Goal: Task Accomplishment & Management: Use online tool/utility

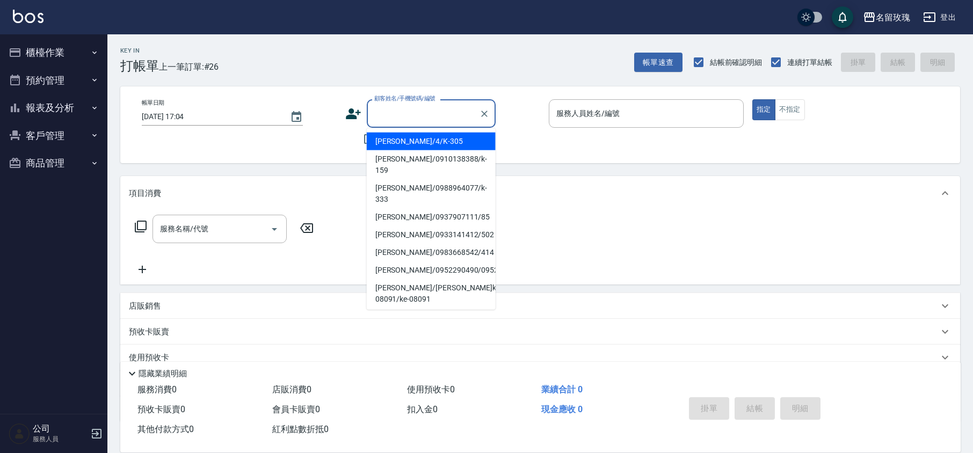
click at [445, 111] on input "顧客姓名/手機號碼/編號" at bounding box center [423, 113] width 103 height 19
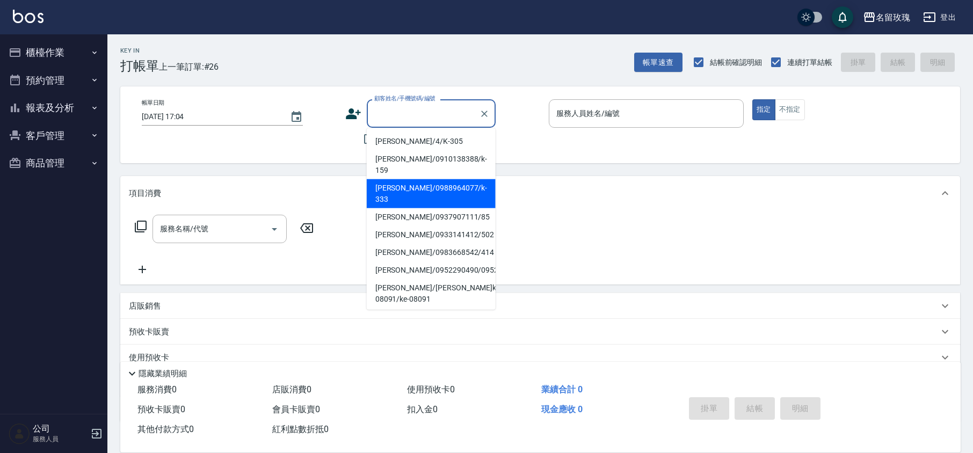
click at [387, 179] on li "[PERSON_NAME]/0988964077/k-333" at bounding box center [431, 193] width 129 height 29
type input "[PERSON_NAME]/0988964077/k-333"
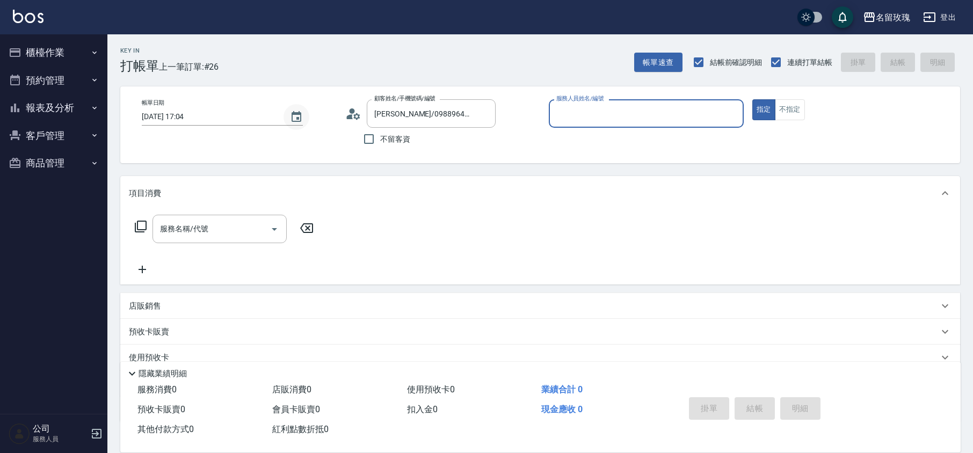
type input "[PERSON_NAME]-5"
click at [349, 111] on icon at bounding box center [353, 114] width 16 height 16
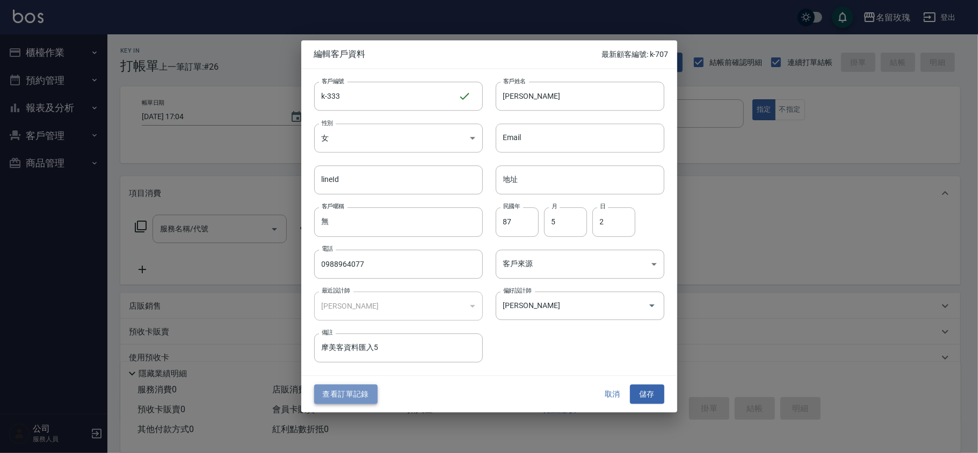
click at [346, 391] on button "查看訂單記錄" at bounding box center [345, 395] width 63 height 20
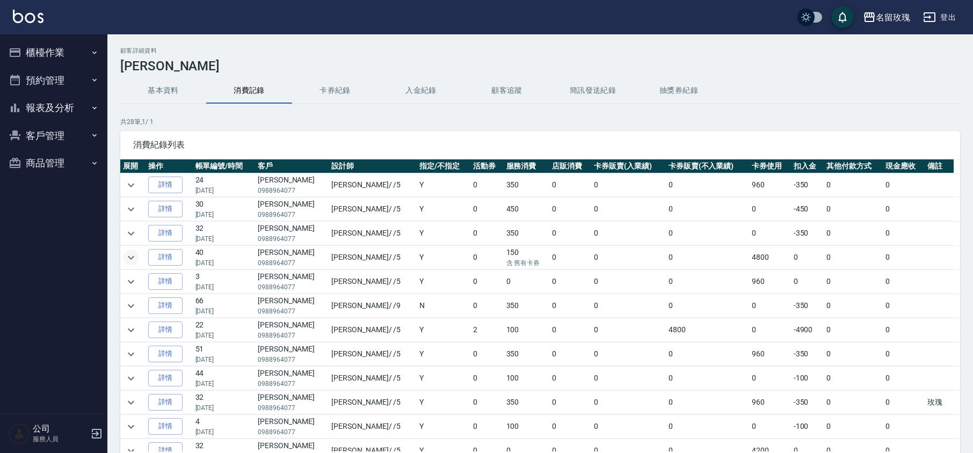
click at [130, 256] on icon "expand row" at bounding box center [131, 257] width 13 height 13
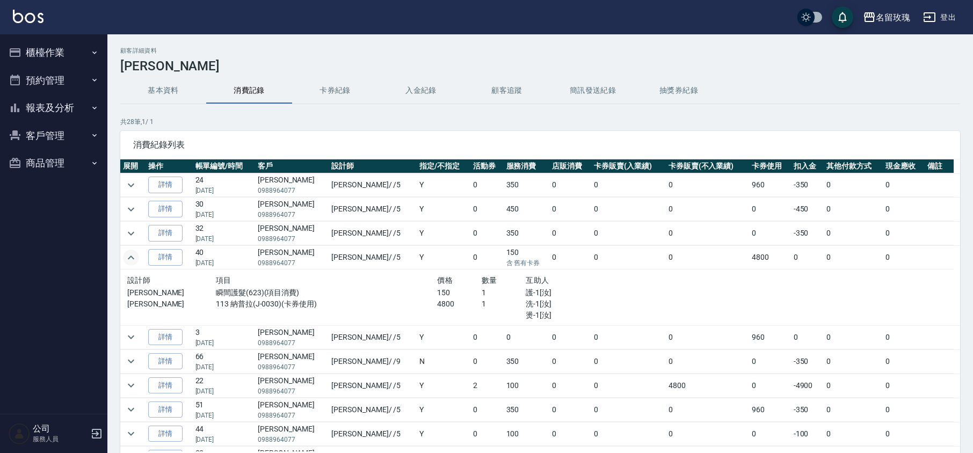
click at [130, 256] on icon "expand row" at bounding box center [131, 257] width 13 height 13
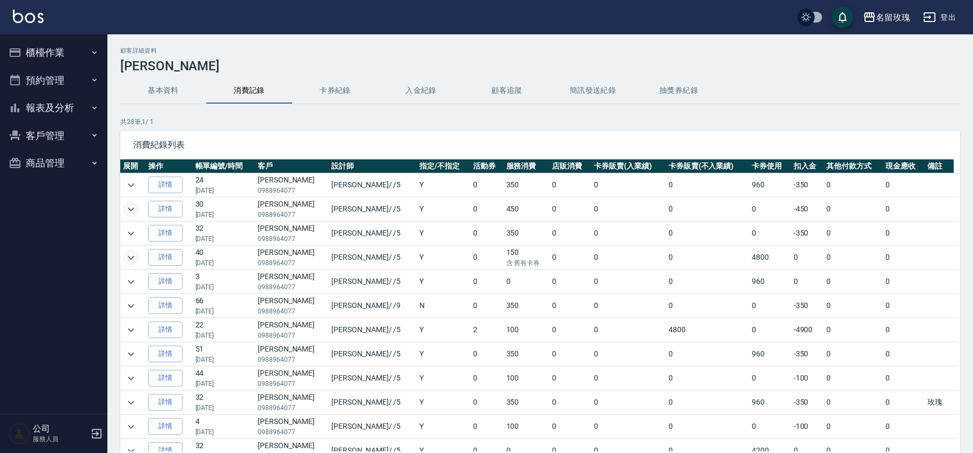
click at [134, 205] on icon "expand row" at bounding box center [131, 209] width 13 height 13
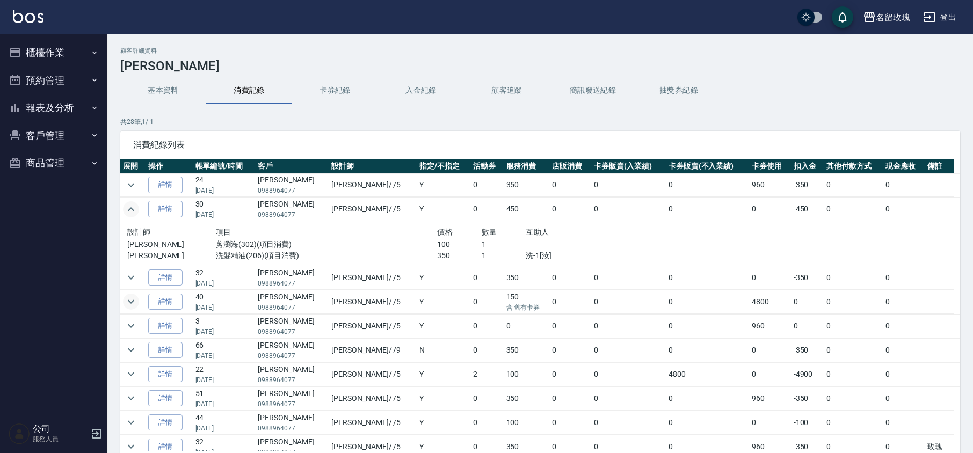
click at [132, 207] on icon "expand row" at bounding box center [131, 209] width 13 height 13
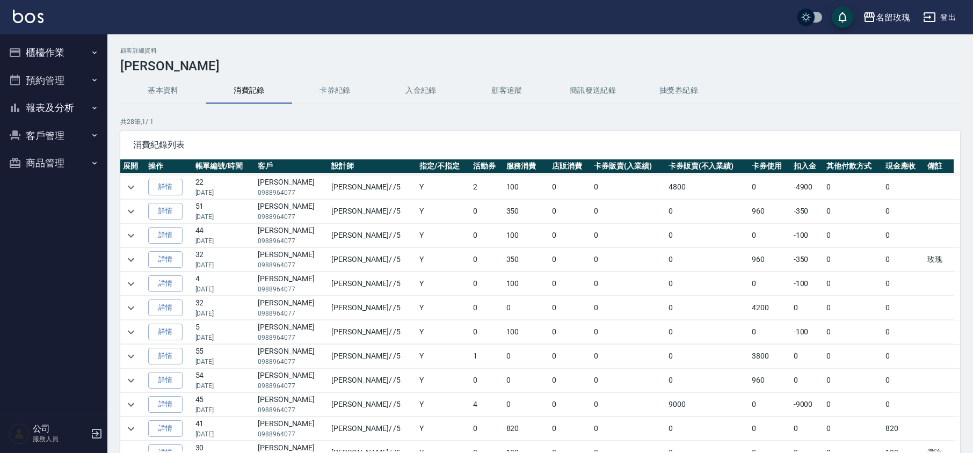
scroll to position [215, 0]
click at [127, 364] on icon "expand row" at bounding box center [131, 357] width 13 height 13
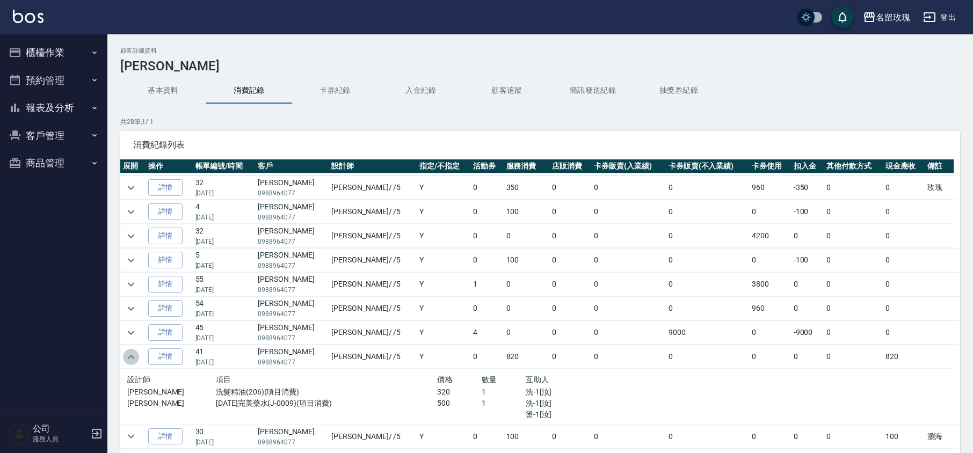
click at [127, 362] on icon "expand row" at bounding box center [131, 357] width 13 height 13
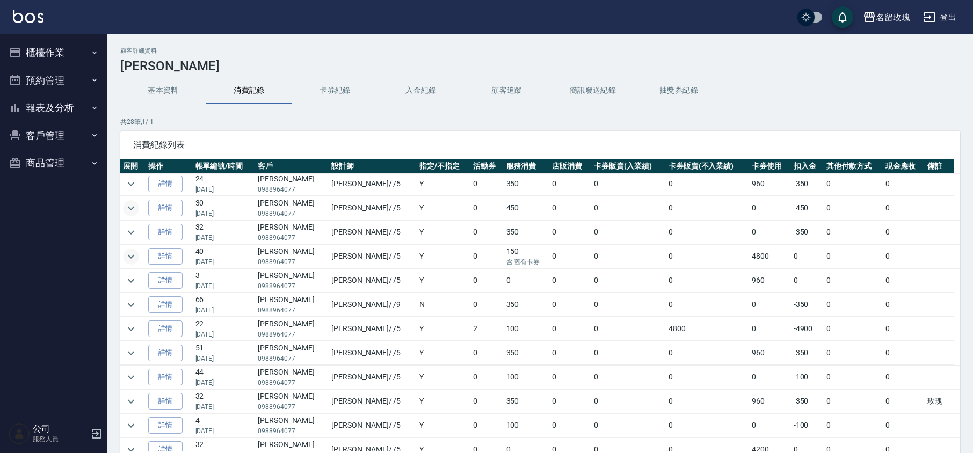
scroll to position [0, 0]
click at [133, 333] on icon "expand row" at bounding box center [131, 330] width 13 height 13
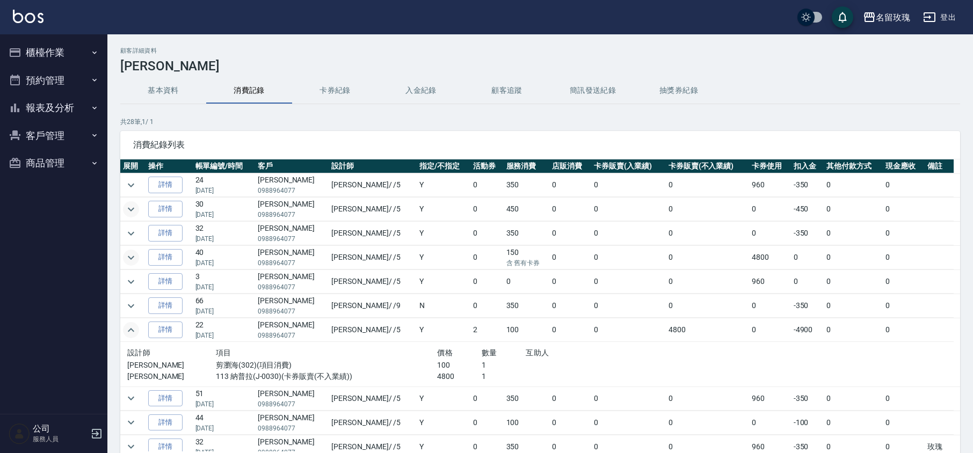
click at [133, 331] on icon "expand row" at bounding box center [131, 330] width 13 height 13
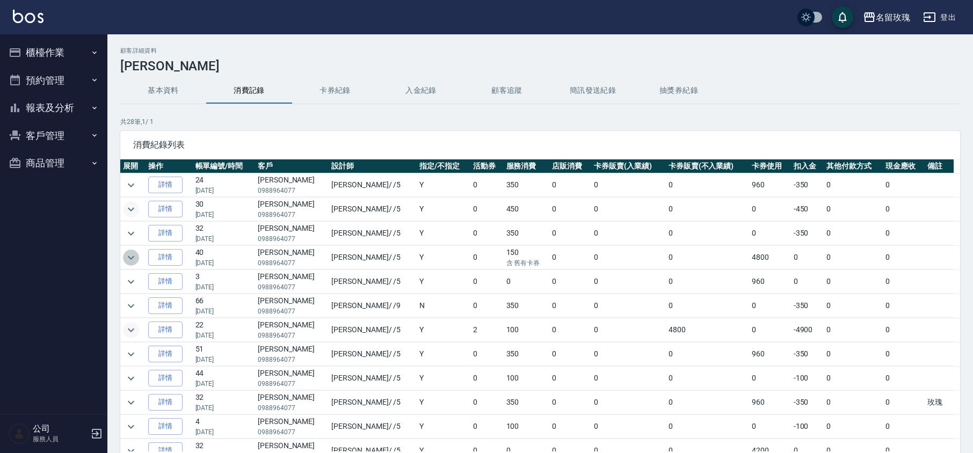
click at [127, 258] on icon "expand row" at bounding box center [131, 257] width 13 height 13
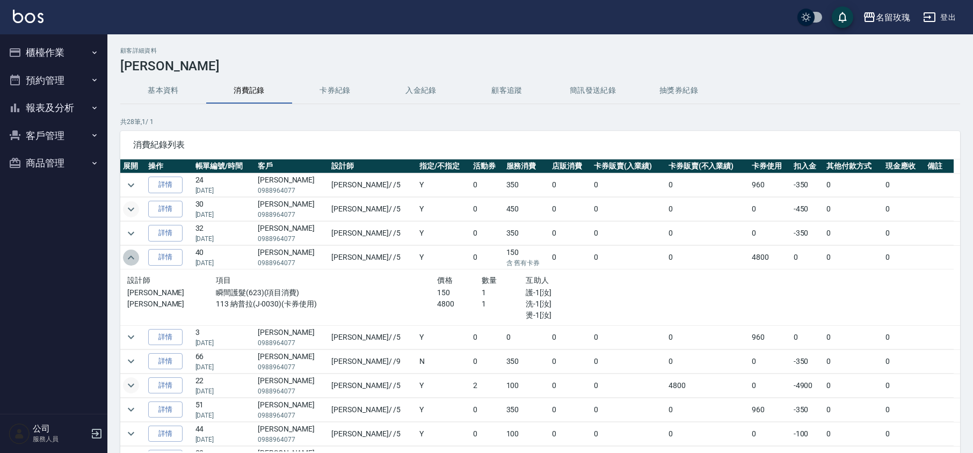
click at [129, 258] on icon "expand row" at bounding box center [131, 257] width 13 height 13
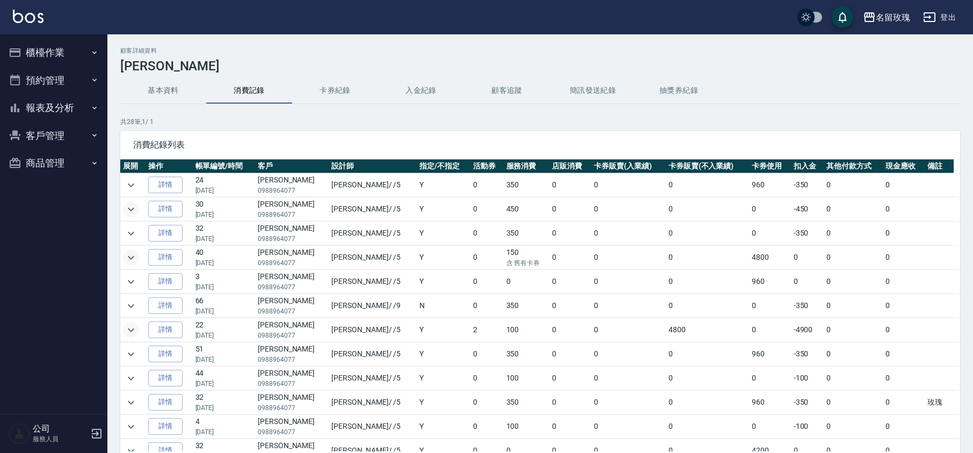
click at [340, 82] on button "卡券紀錄" at bounding box center [335, 91] width 86 height 26
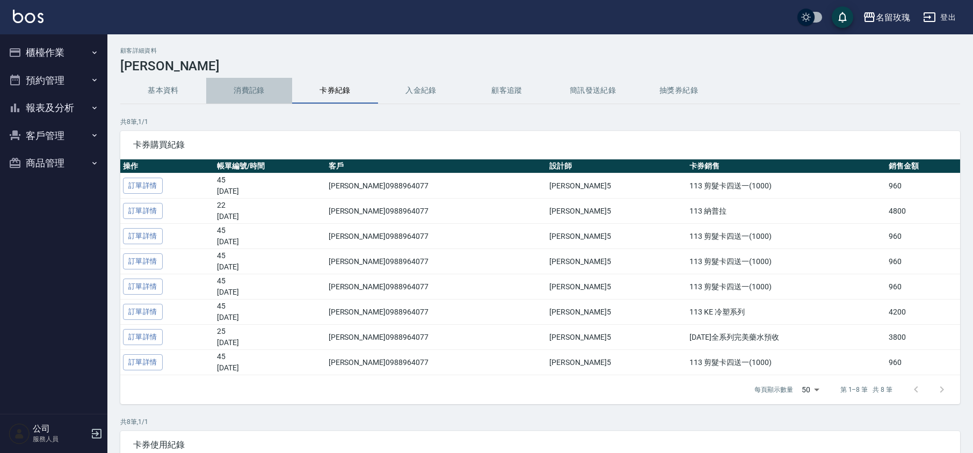
click at [258, 82] on button "消費記錄" at bounding box center [249, 91] width 86 height 26
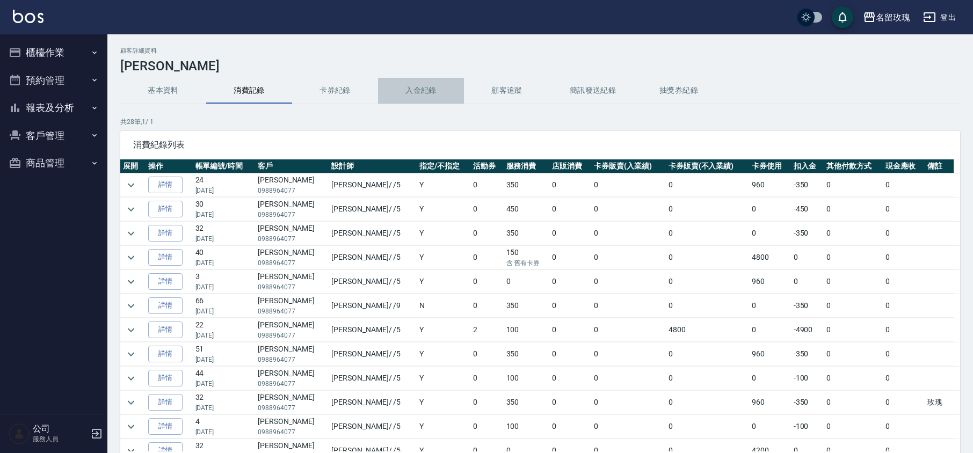
click at [439, 88] on button "入金紀錄" at bounding box center [421, 91] width 86 height 26
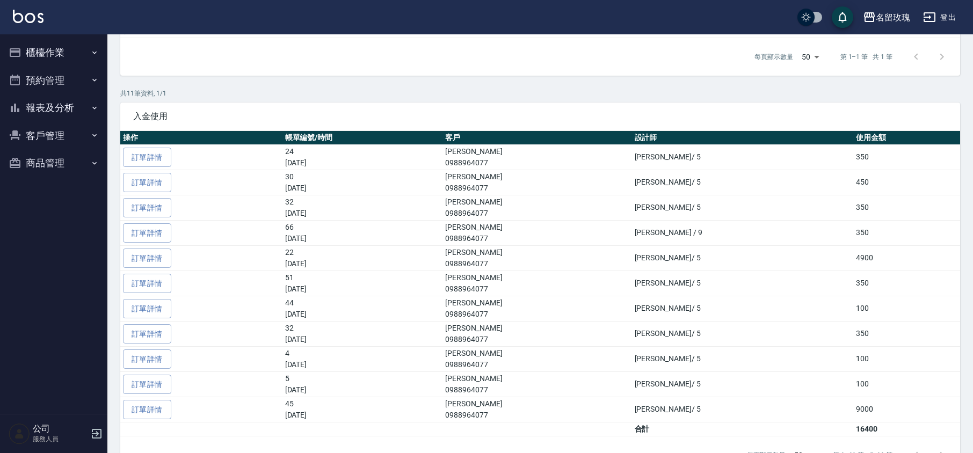
scroll to position [286, 0]
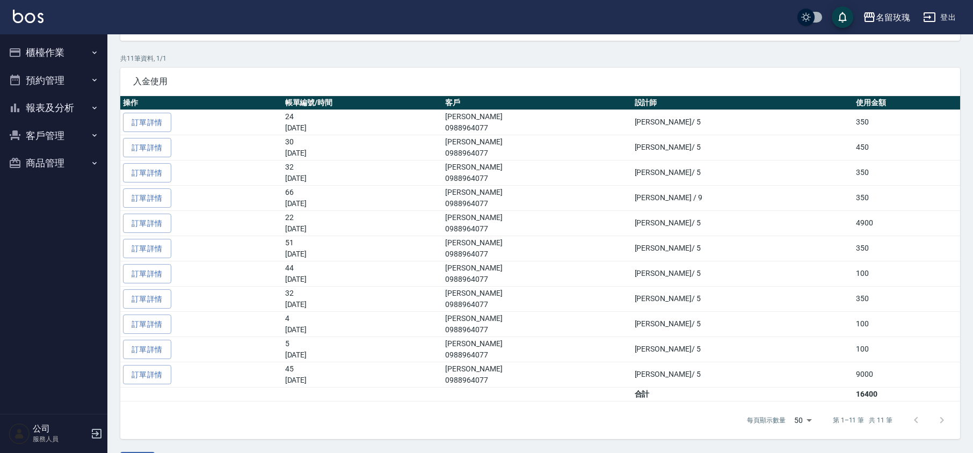
drag, startPoint x: 57, startPoint y: 31, endPoint x: 54, endPoint y: 41, distance: 10.6
click at [57, 31] on div "名留玫瑰 登出" at bounding box center [486, 17] width 973 height 34
click at [54, 47] on button "櫃檯作業" at bounding box center [53, 53] width 99 height 28
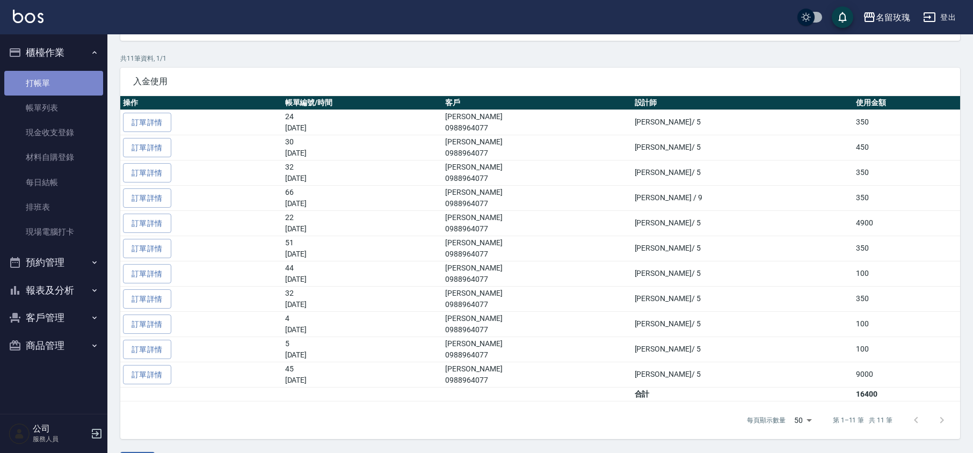
click at [44, 81] on link "打帳單" at bounding box center [53, 83] width 99 height 25
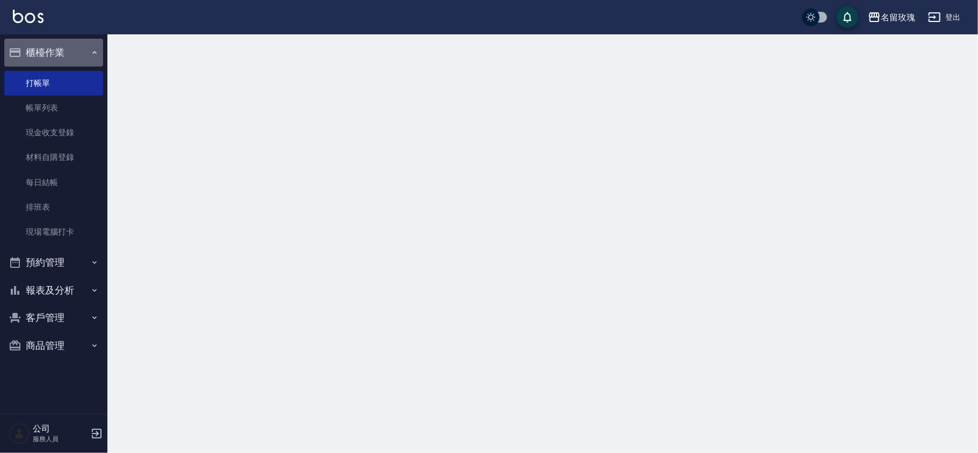
click at [50, 52] on button "櫃檯作業" at bounding box center [53, 53] width 99 height 28
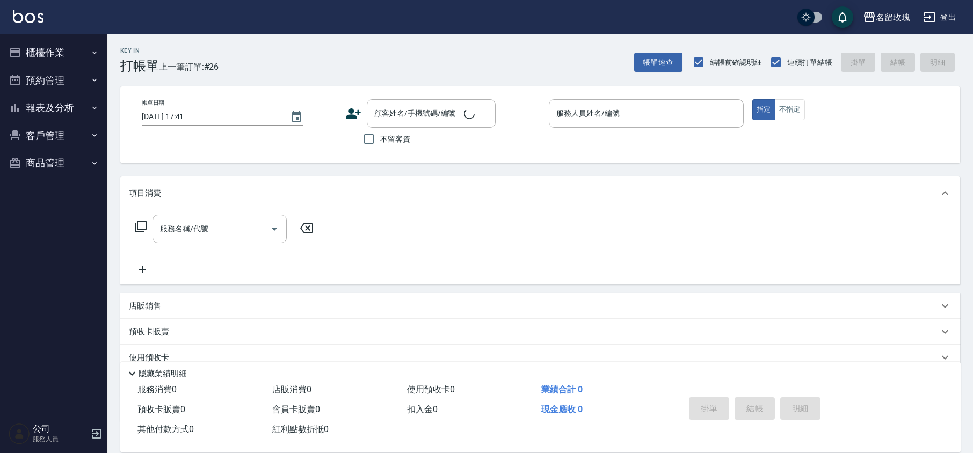
click at [180, 52] on div "Key In 打帳單 上一筆訂單:#26" at bounding box center [162, 53] width 111 height 39
click at [54, 101] on button "報表及分析" at bounding box center [53, 108] width 99 height 28
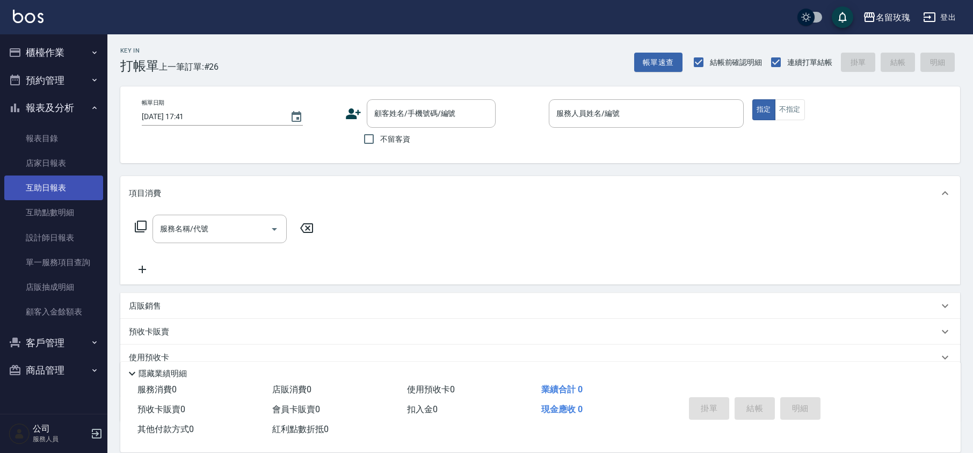
drag, startPoint x: 64, startPoint y: 188, endPoint x: 73, endPoint y: 175, distance: 15.5
click at [64, 187] on link "互助日報表" at bounding box center [53, 188] width 99 height 25
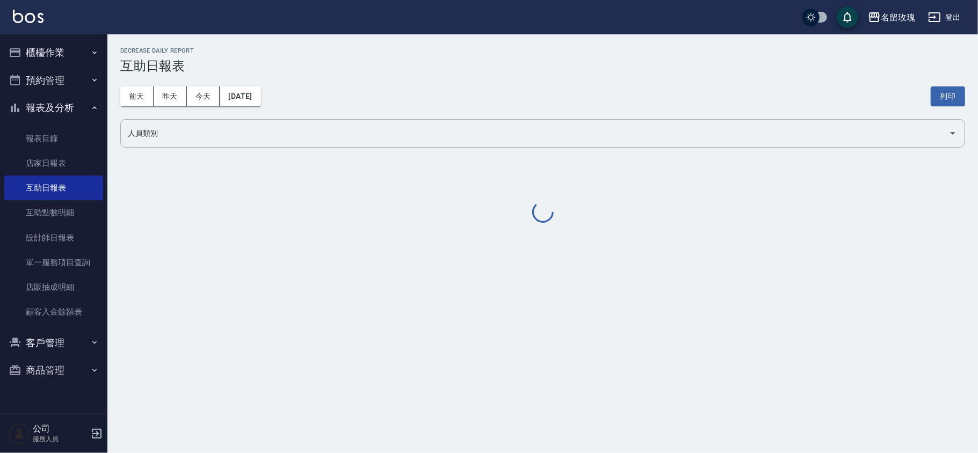
click at [361, 91] on div "[DATE] [DATE] [DATE] [DATE] 列印" at bounding box center [542, 97] width 845 height 46
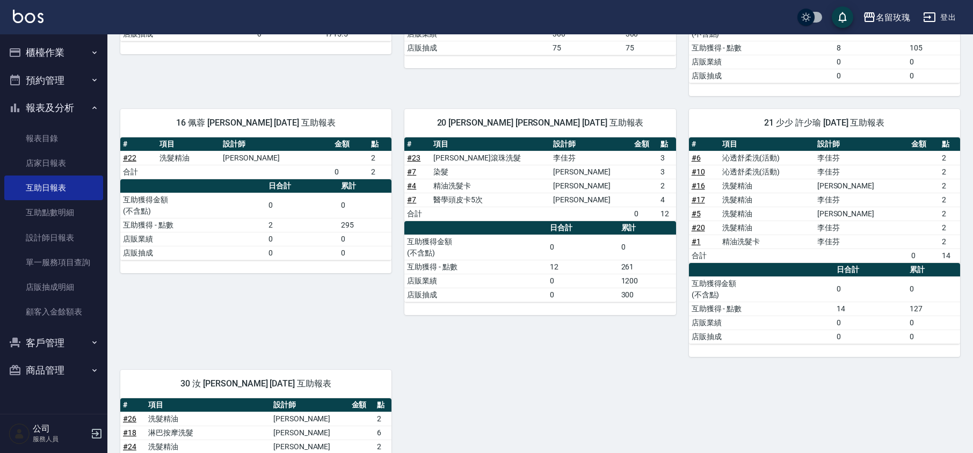
scroll to position [194, 0]
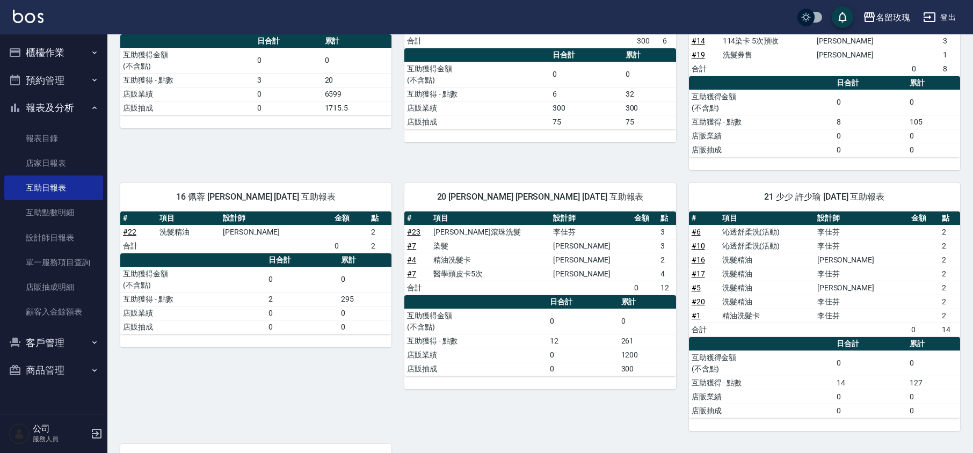
click at [81, 100] on button "報表及分析" at bounding box center [53, 108] width 99 height 28
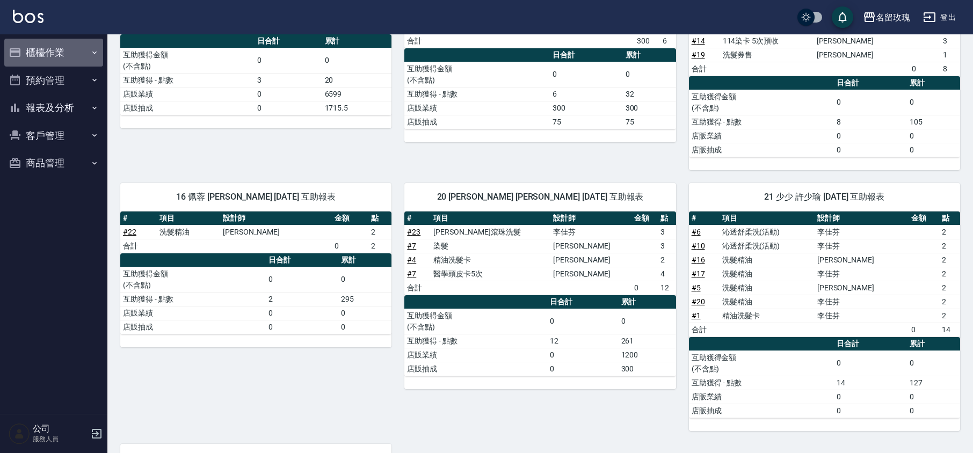
click at [69, 59] on button "櫃檯作業" at bounding box center [53, 53] width 99 height 28
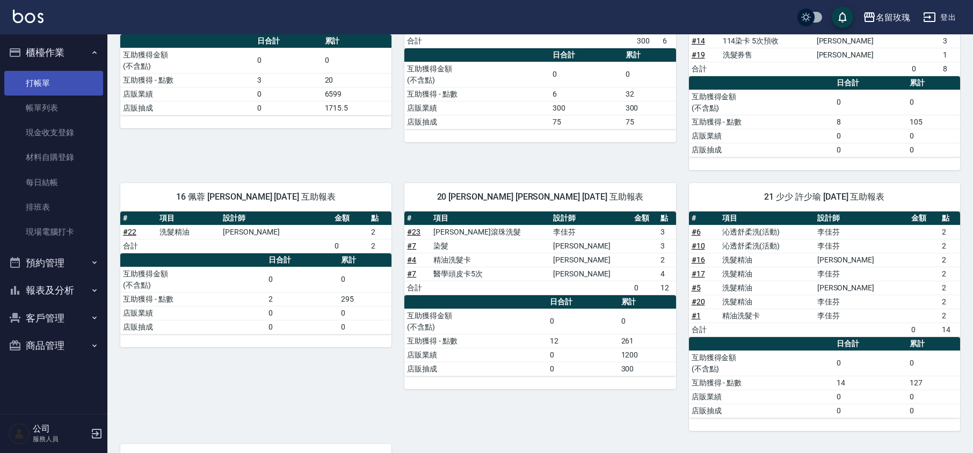
click at [64, 82] on link "打帳單" at bounding box center [53, 83] width 99 height 25
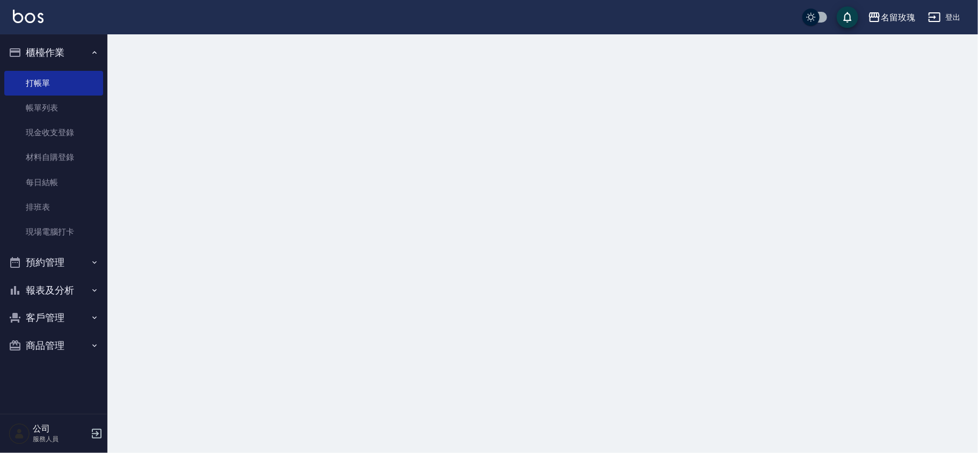
click at [62, 56] on button "櫃檯作業" at bounding box center [53, 53] width 99 height 28
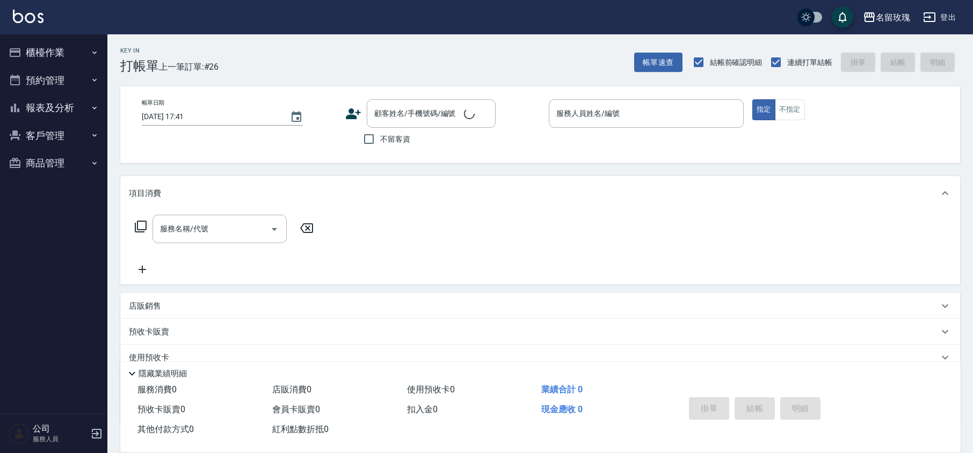
click at [192, 41] on div "Key In 打帳單 上一筆訂單:#26" at bounding box center [162, 53] width 111 height 39
